Goal: Navigation & Orientation: Find specific page/section

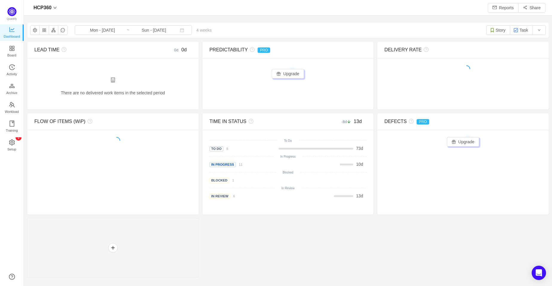
scroll to position [276, 513]
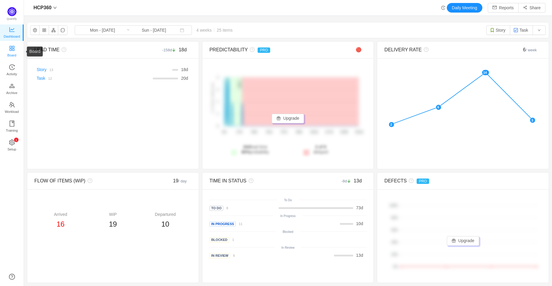
click at [11, 53] on span "Board" at bounding box center [11, 55] width 9 height 12
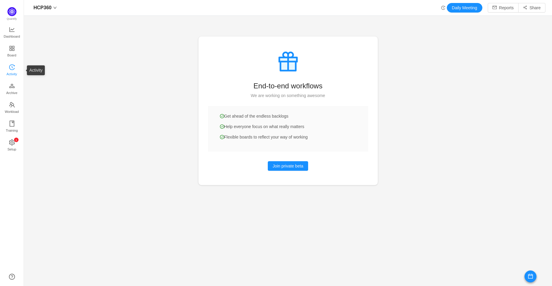
click at [10, 69] on span "Activity" at bounding box center [12, 74] width 10 height 12
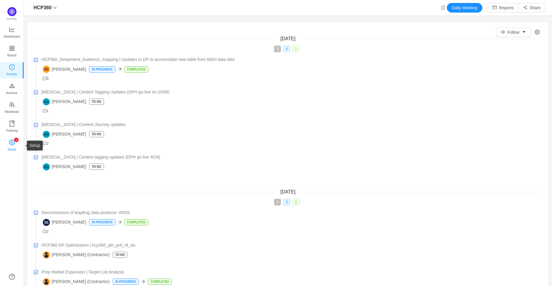
click at [11, 147] on span "Setup" at bounding box center [11, 149] width 9 height 12
